Goal: Communication & Community: Connect with others

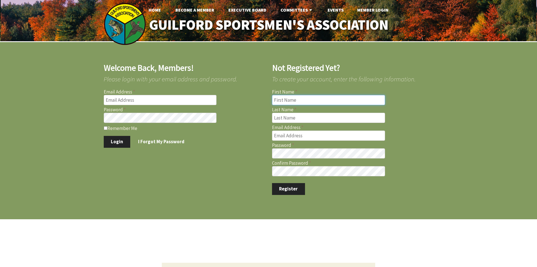
click at [307, 102] on input "First Name" at bounding box center [328, 100] width 113 height 10
drag, startPoint x: 288, startPoint y: 101, endPoint x: 264, endPoint y: 102, distance: 24.0
click at [264, 102] on div "Welcome Back, Members! Please login with your email address and password. Email…" at bounding box center [265, 125] width 337 height 138
type input "John"
click at [284, 119] on input "Last Name" at bounding box center [328, 118] width 113 height 10
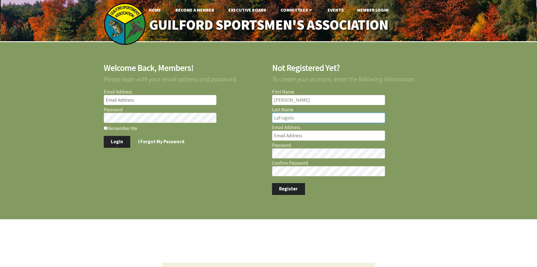
type input "LaFragola"
click at [284, 133] on input "Email Address" at bounding box center [328, 135] width 113 height 10
type input "jtl2112@gmail.com"
click at [293, 192] on button "Register" at bounding box center [288, 189] width 33 height 12
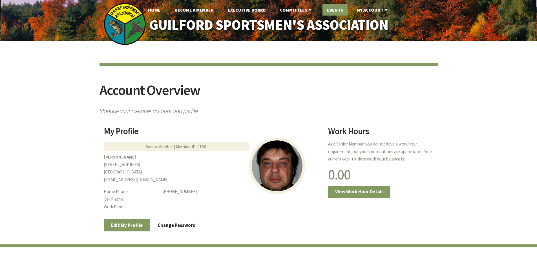
click at [338, 9] on link "Events" at bounding box center [335, 9] width 25 height 11
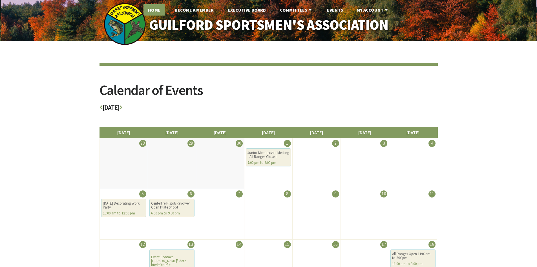
click at [156, 10] on link "Home" at bounding box center [154, 9] width 21 height 11
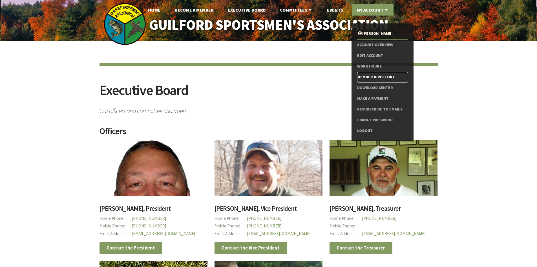
click at [374, 77] on link "Member Directory" at bounding box center [382, 77] width 50 height 11
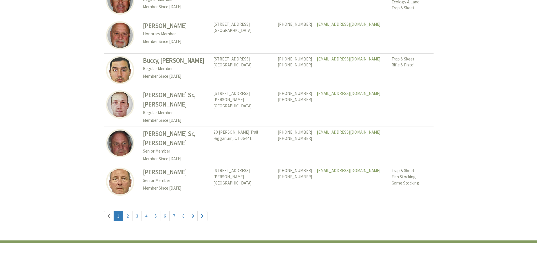
scroll to position [2585, 0]
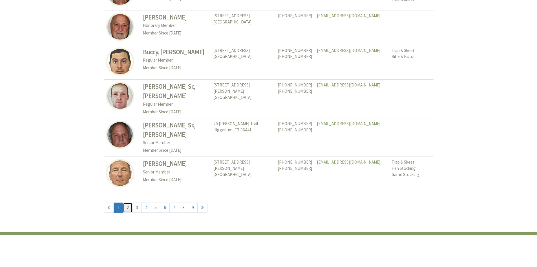
click at [129, 202] on link "2" at bounding box center [128, 207] width 10 height 10
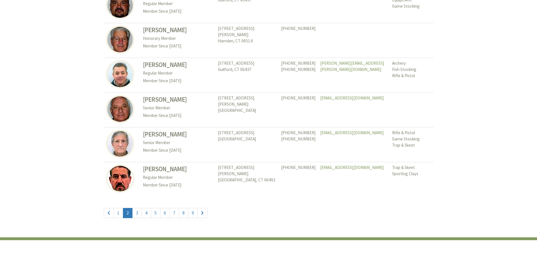
scroll to position [2595, 0]
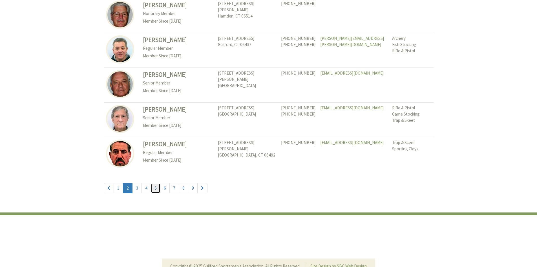
click at [153, 183] on link "5" at bounding box center [156, 188] width 10 height 10
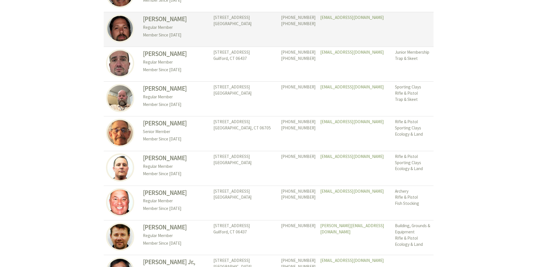
scroll to position [987, 0]
